Goal: Obtain resource: Download file/media

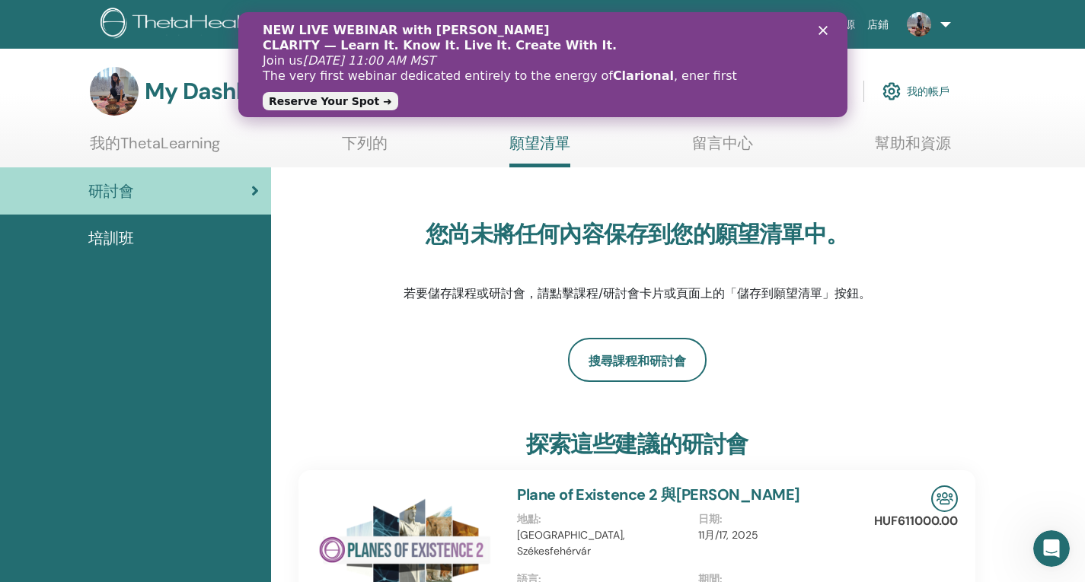
click at [911, 91] on font "我的帳戶" at bounding box center [928, 92] width 43 height 14
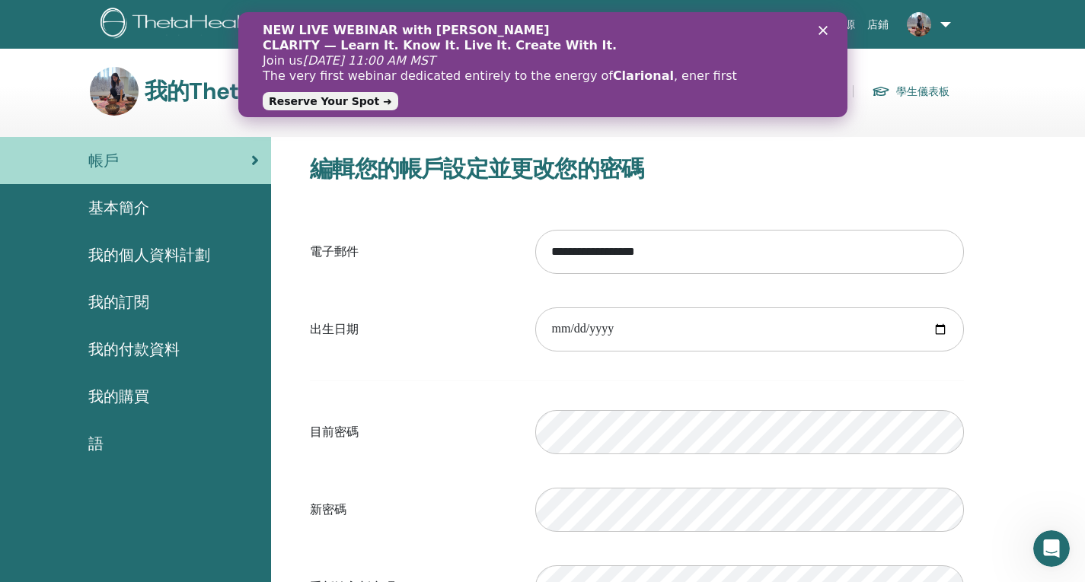
click at [940, 27] on link at bounding box center [926, 24] width 62 height 49
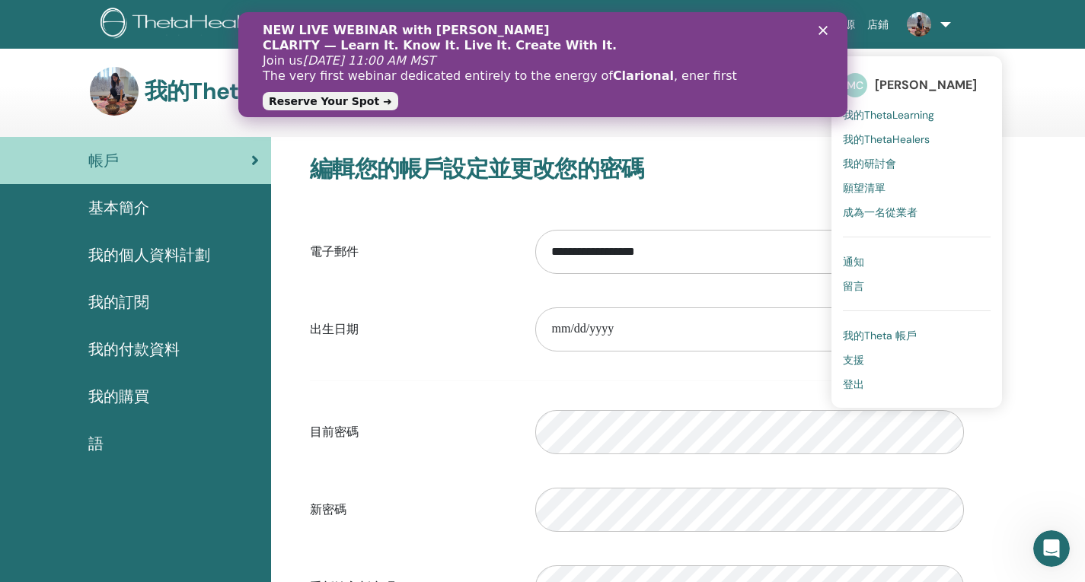
click at [893, 161] on font "我的研討會" at bounding box center [869, 164] width 53 height 14
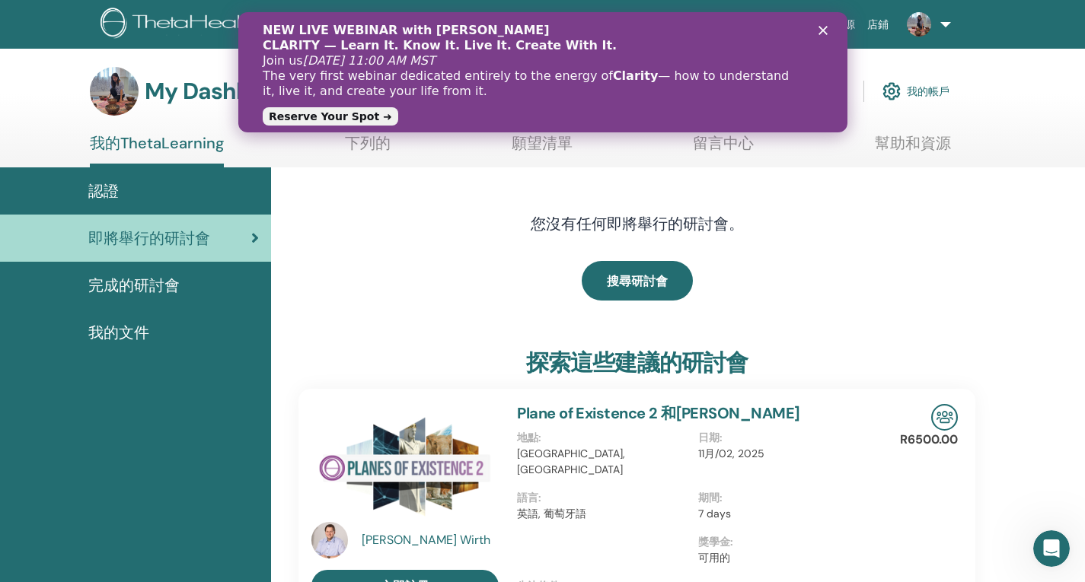
click at [140, 289] on font "完成的研討會" at bounding box center [133, 286] width 91 height 20
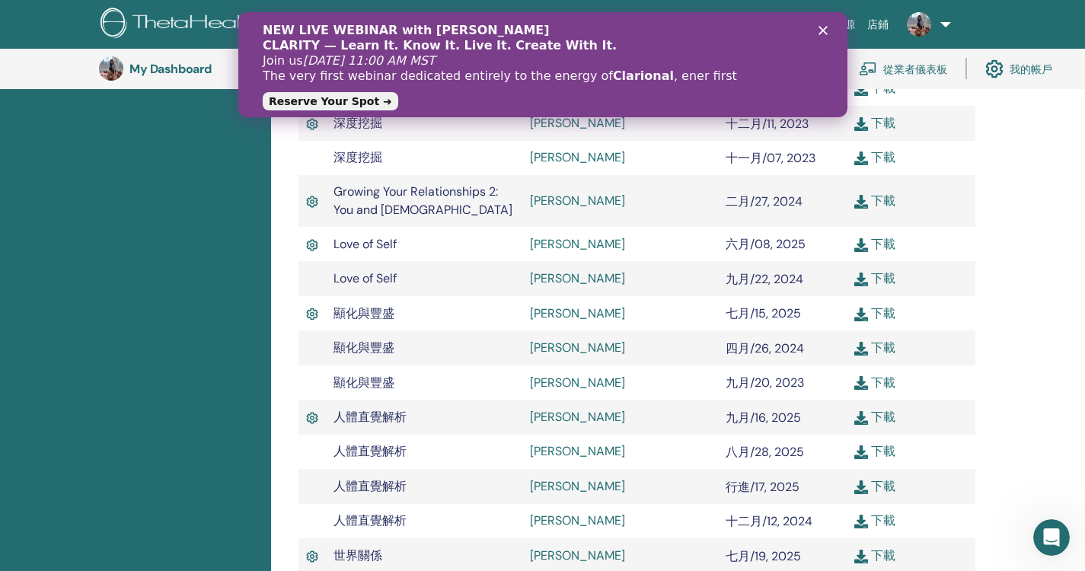
scroll to position [726, 0]
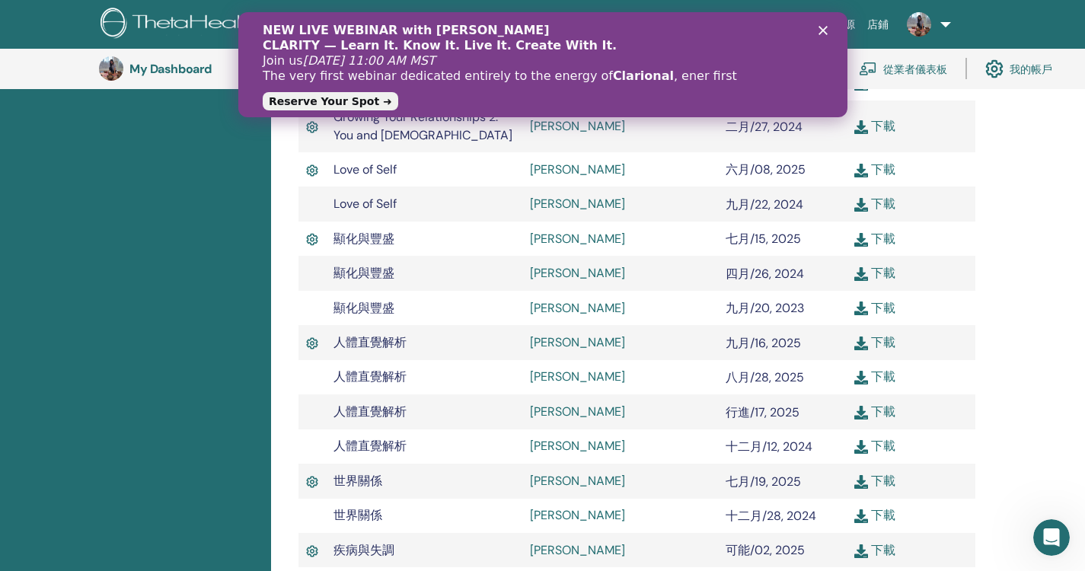
click at [889, 417] on font "下載" at bounding box center [883, 412] width 24 height 16
click at [218, 423] on div "認證 即將舉行的研討會 完成的研討會 我的文件" at bounding box center [135, 239] width 271 height 1514
